Goal: Information Seeking & Learning: Learn about a topic

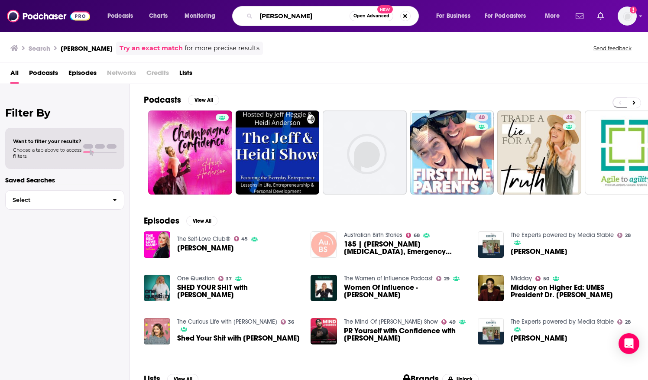
drag, startPoint x: 320, startPoint y: 13, endPoint x: 208, endPoint y: 19, distance: 112.3
click at [207, 19] on div "Podcasts Charts Monitoring [PERSON_NAME] Open Advanced New For Business For Pod…" at bounding box center [334, 16] width 466 height 20
type input "woman alive podcast"
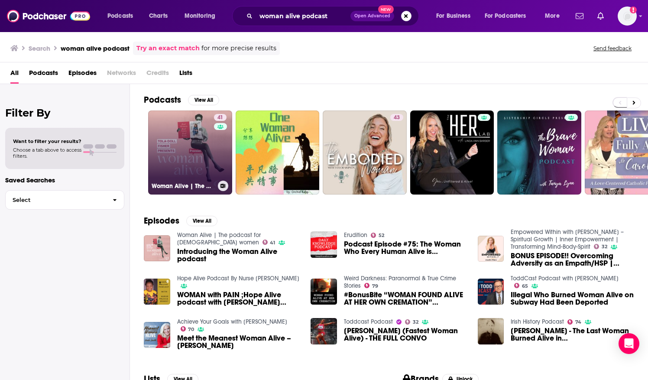
click at [175, 127] on link "41 Woman Alive | The podcast for [DEMOGRAPHIC_DATA] women" at bounding box center [190, 152] width 84 height 84
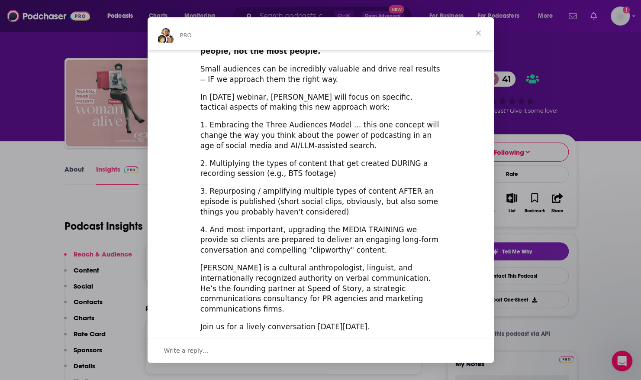
scroll to position [255, 0]
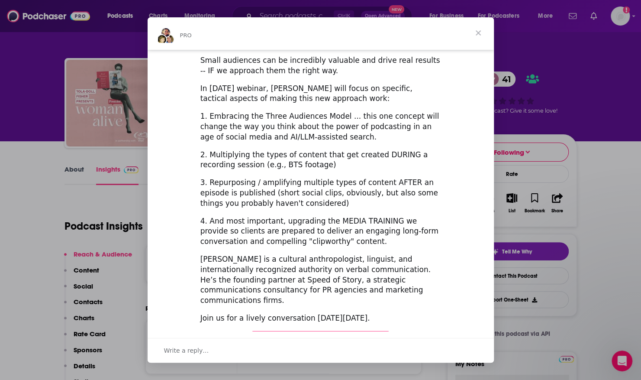
click at [481, 32] on span "Close" at bounding box center [478, 32] width 31 height 31
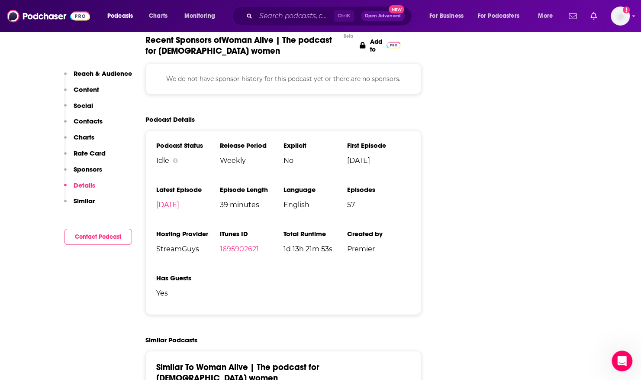
scroll to position [1232, 0]
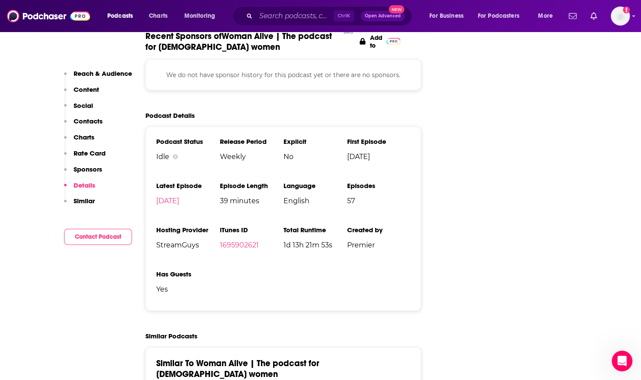
click at [281, 18] on input "Search podcasts, credits, & more..." at bounding box center [295, 16] width 78 height 14
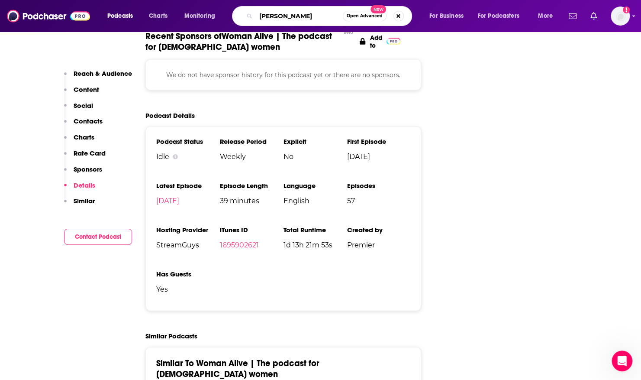
type input "[PERSON_NAME]"
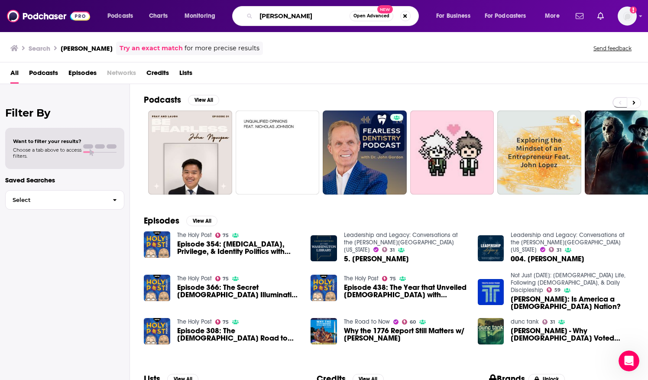
drag, startPoint x: 294, startPoint y: 13, endPoint x: 206, endPoint y: 9, distance: 87.6
click at [206, 9] on div "Podcasts Charts Monitoring [PERSON_NAME] Open Advanced New For Business For Pod…" at bounding box center [334, 16] width 466 height 20
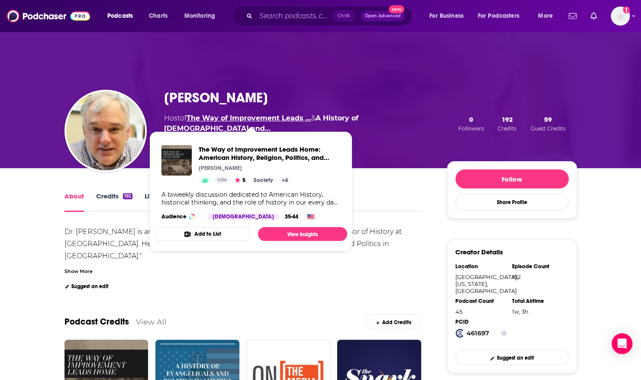
click at [260, 118] on link "The Way of Improvement Leads …" at bounding box center [249, 118] width 125 height 8
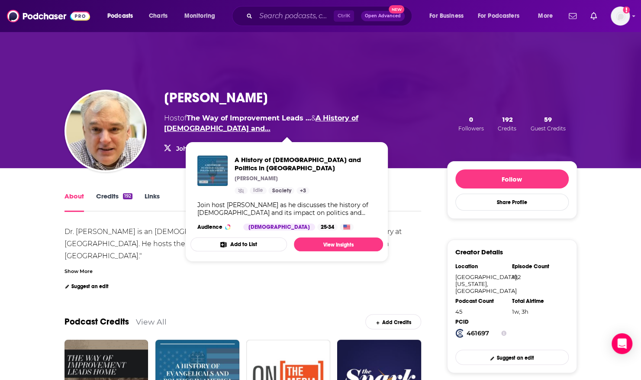
click at [330, 120] on link "A History of Evangelicals and…" at bounding box center [261, 123] width 194 height 19
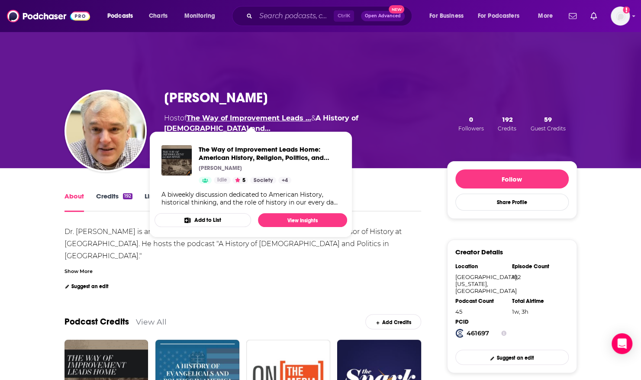
click at [209, 120] on link "The Way of Improvement Leads …" at bounding box center [249, 118] width 125 height 8
